Goal: Information Seeking & Learning: Get advice/opinions

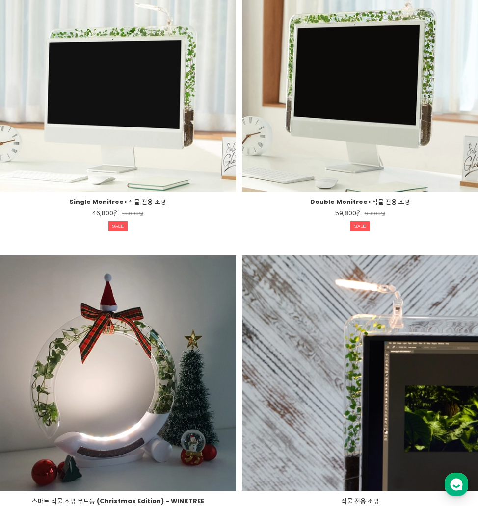
scroll to position [1836, 0]
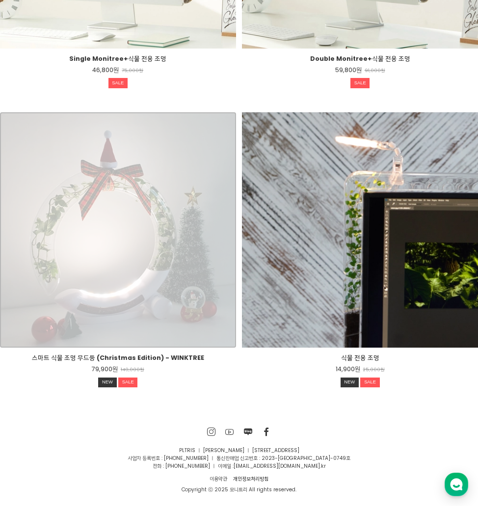
click at [155, 275] on div "스마트 식물 조명 무드등 (Christmas Edition) - WINKTREE 79,900원 140,000원 NEW SALE TIME SALE" at bounding box center [118, 230] width 236 height 236
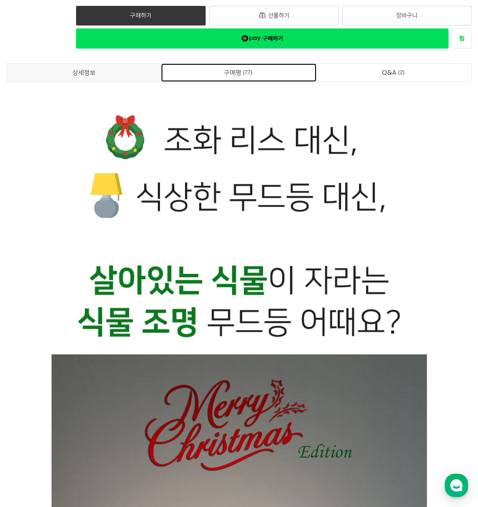
scroll to position [193, 0]
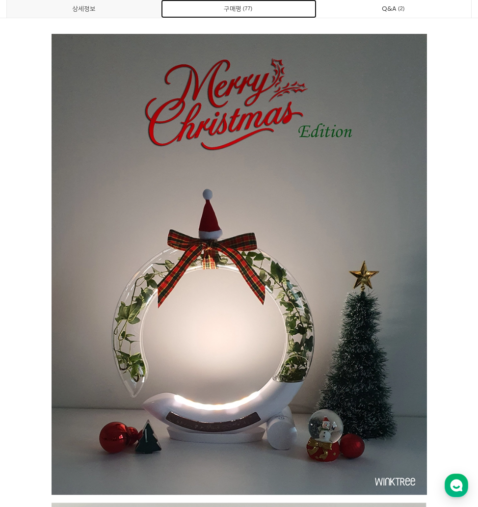
click at [235, 8] on link "구매평 77" at bounding box center [238, 9] width 155 height 18
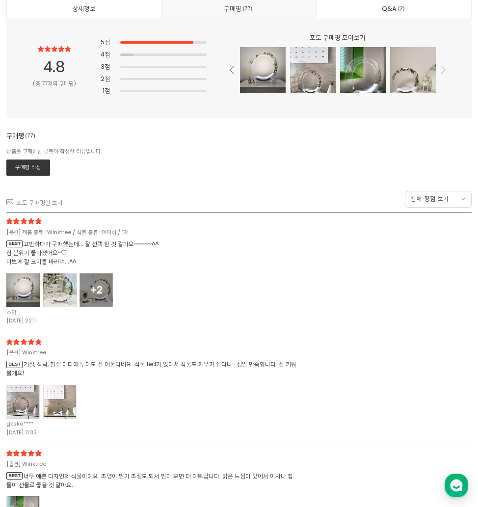
click at [445, 76] on div "포토 구매평 모아보기" at bounding box center [330, 66] width 246 height 64
drag, startPoint x: 438, startPoint y: 67, endPoint x: 443, endPoint y: 72, distance: 8.0
click at [439, 67] on div "포토 구매평 모아보기" at bounding box center [330, 66] width 246 height 64
click at [443, 72] on icon at bounding box center [443, 70] width 5 height 8
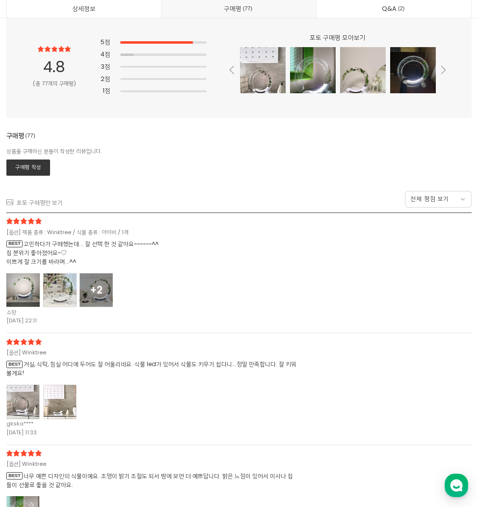
click at [443, 72] on icon at bounding box center [443, 70] width 5 height 8
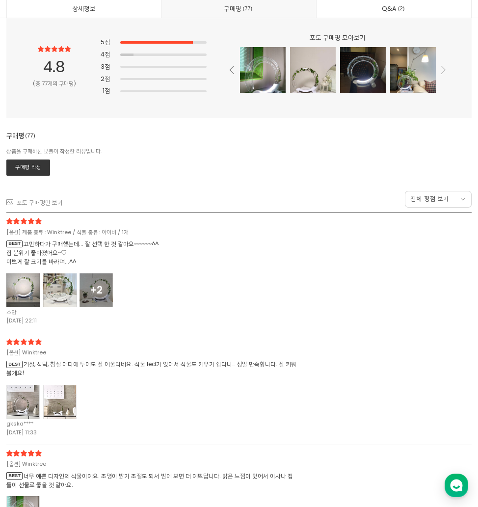
click at [443, 72] on icon at bounding box center [443, 70] width 5 height 8
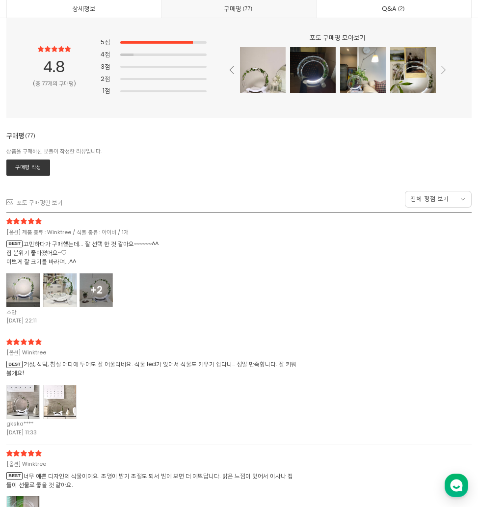
click at [443, 72] on icon at bounding box center [443, 70] width 5 height 8
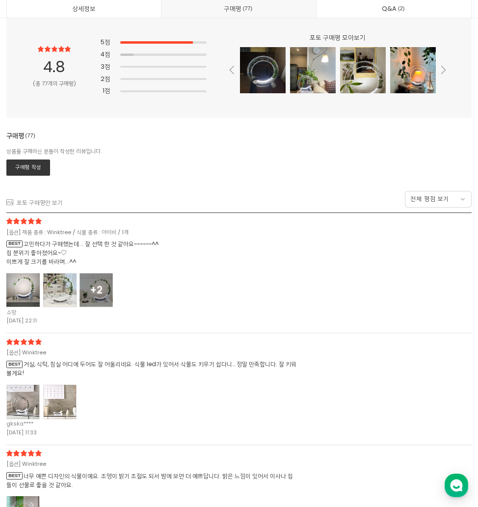
click at [443, 72] on icon at bounding box center [443, 70] width 5 height 8
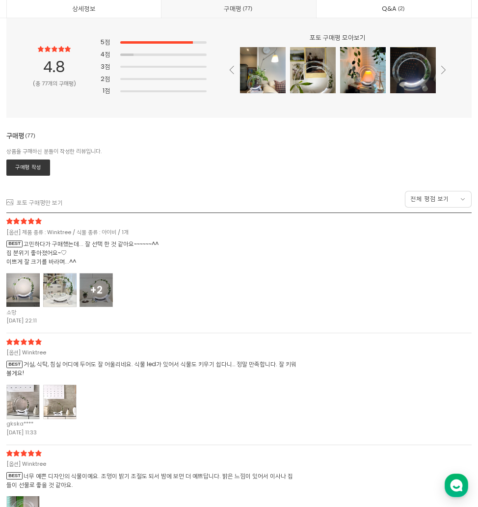
click at [443, 72] on icon at bounding box center [443, 70] width 5 height 8
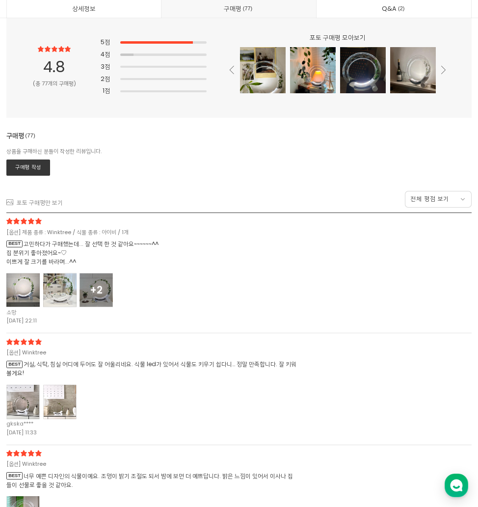
click at [443, 72] on icon at bounding box center [443, 70] width 5 height 8
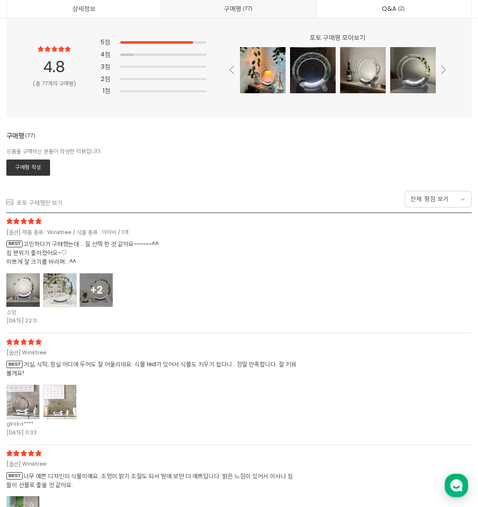
click at [443, 72] on icon at bounding box center [443, 70] width 5 height 8
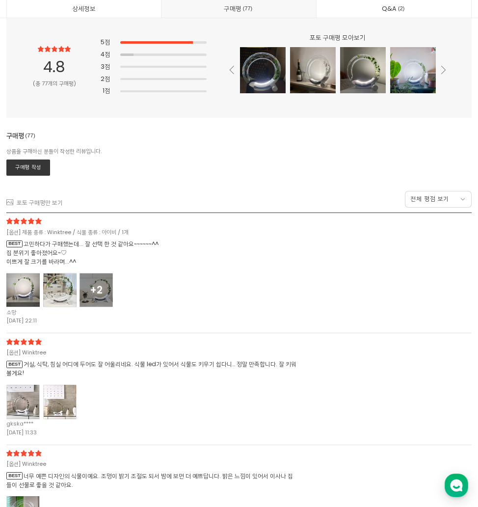
click at [443, 72] on icon at bounding box center [443, 70] width 5 height 8
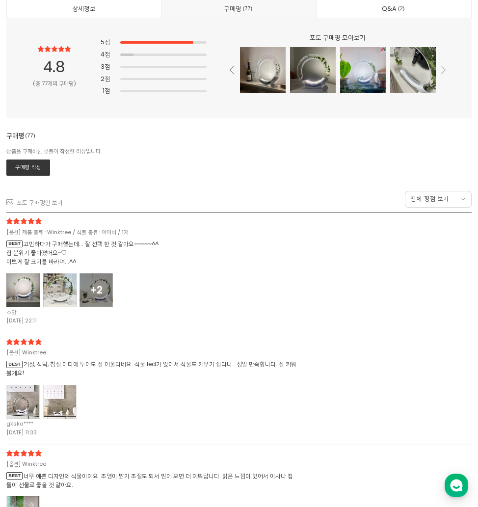
click at [443, 72] on icon at bounding box center [443, 70] width 5 height 8
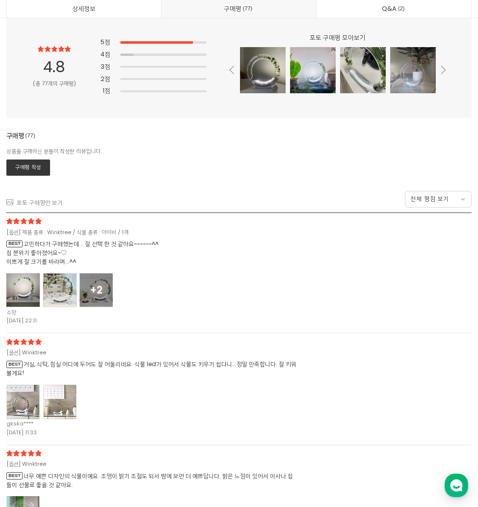
click at [443, 72] on icon at bounding box center [443, 70] width 5 height 8
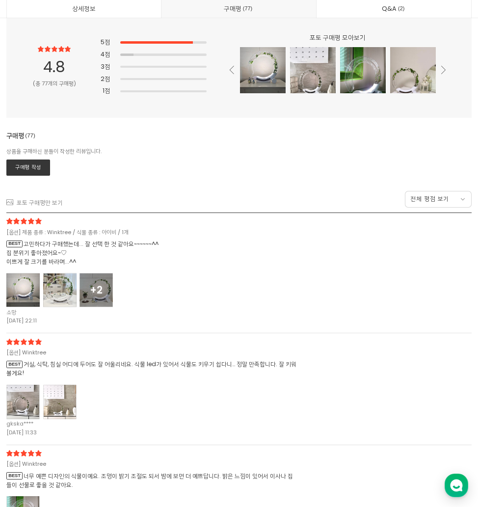
click at [443, 72] on icon at bounding box center [443, 70] width 5 height 8
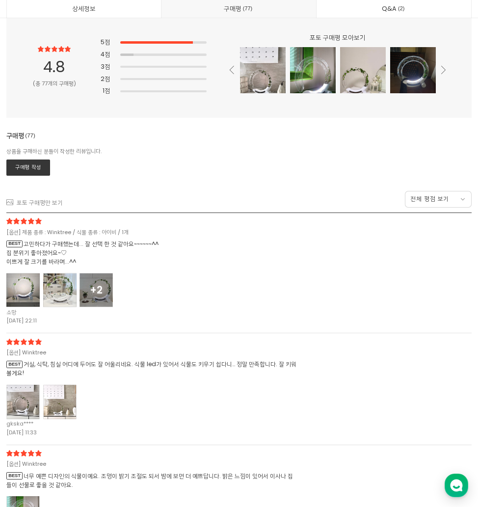
click at [443, 72] on icon at bounding box center [443, 70] width 5 height 8
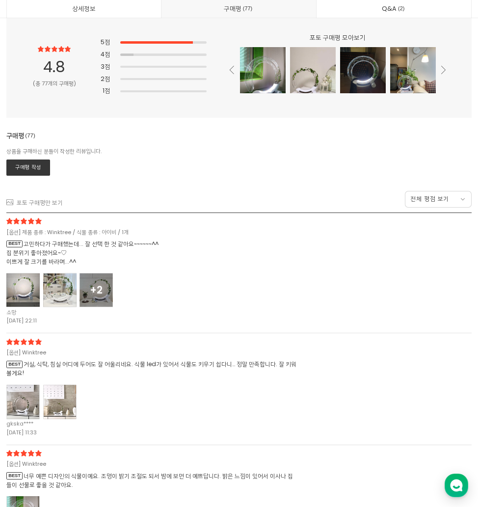
click at [443, 72] on icon at bounding box center [443, 70] width 5 height 8
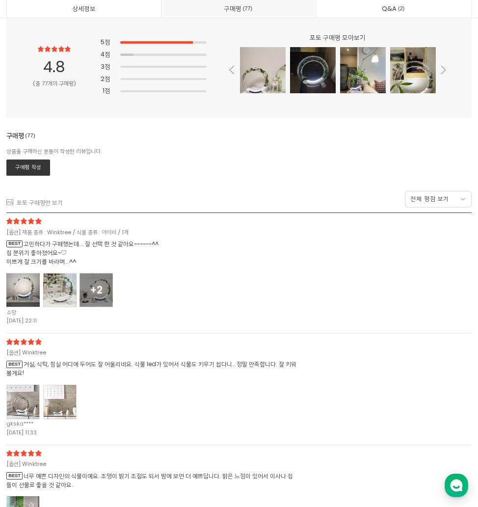
click at [443, 72] on icon at bounding box center [443, 70] width 5 height 8
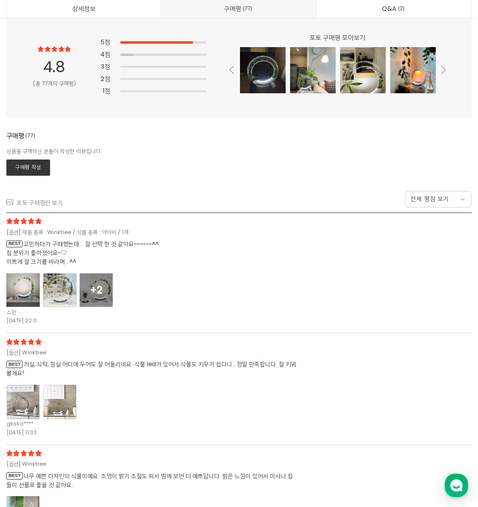
click at [443, 72] on icon at bounding box center [443, 70] width 5 height 8
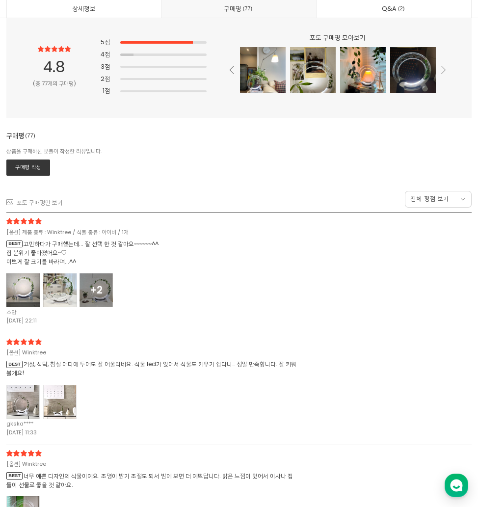
click at [443, 72] on icon at bounding box center [443, 70] width 5 height 8
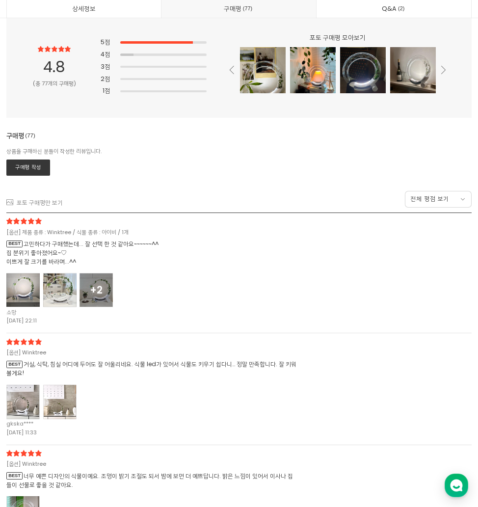
click at [443, 72] on icon at bounding box center [443, 70] width 5 height 8
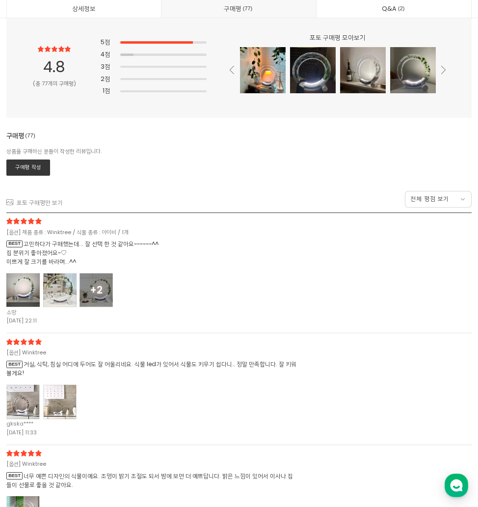
click at [443, 72] on icon at bounding box center [443, 70] width 5 height 8
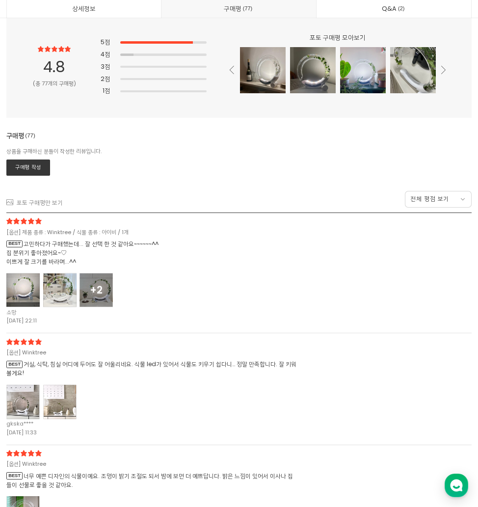
click at [443, 72] on icon at bounding box center [443, 70] width 5 height 8
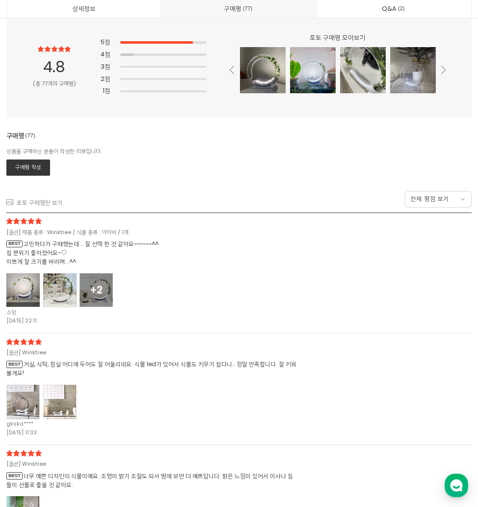
click at [443, 72] on icon at bounding box center [443, 70] width 5 height 8
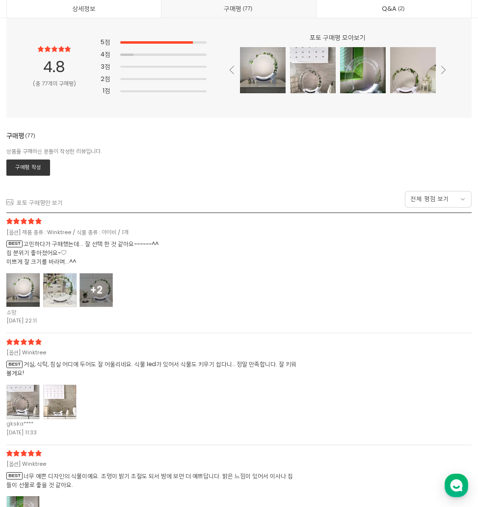
click at [443, 72] on icon at bounding box center [443, 70] width 5 height 8
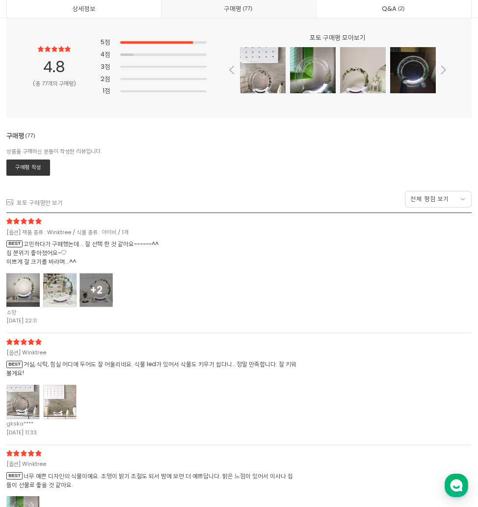
click at [443, 72] on icon at bounding box center [443, 70] width 5 height 8
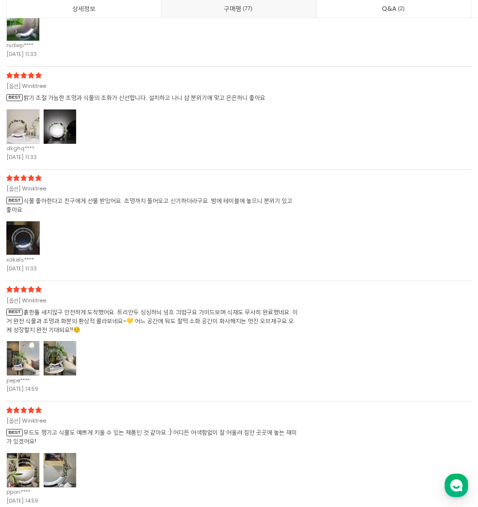
scroll to position [17461, 0]
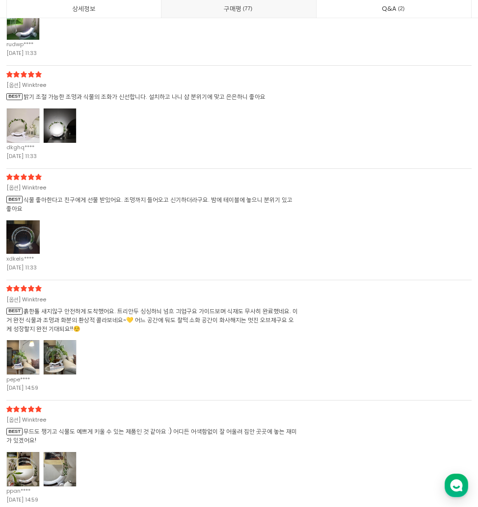
click at [18, 249] on div at bounding box center [22, 237] width 33 height 34
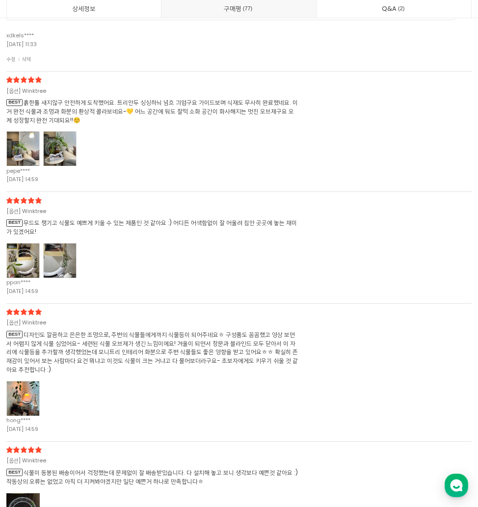
scroll to position [17951, 0]
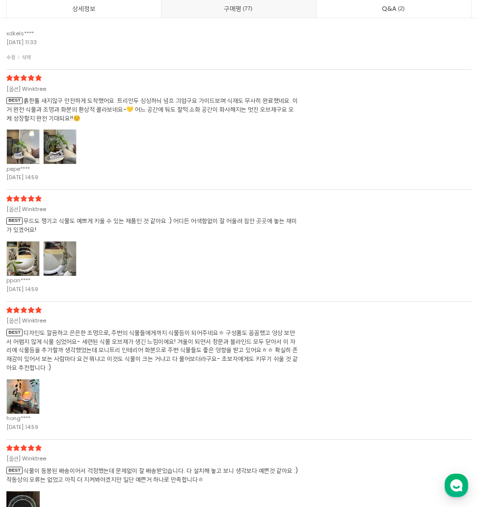
click at [29, 260] on div at bounding box center [22, 258] width 33 height 34
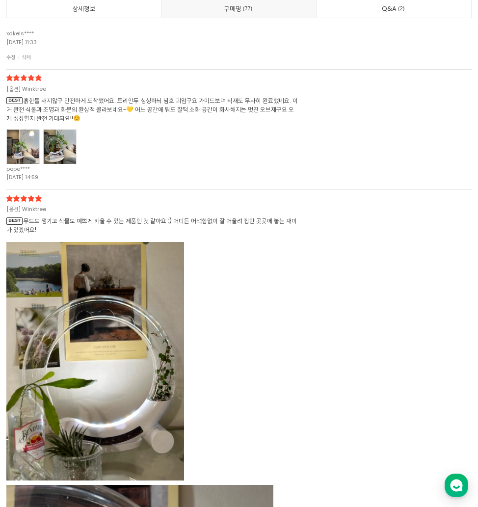
click at [33, 149] on div at bounding box center [22, 147] width 33 height 34
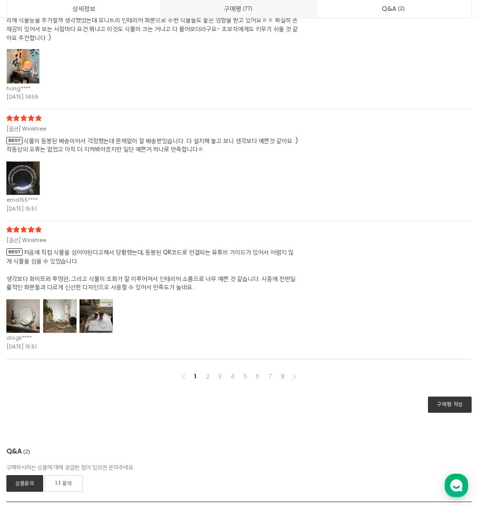
scroll to position [18981, 0]
